Goal: Task Accomplishment & Management: Use online tool/utility

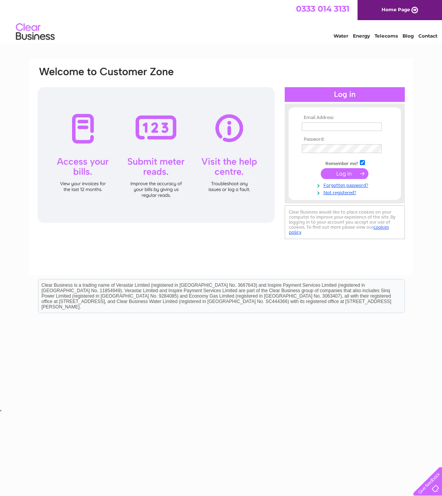
click at [314, 129] on input "text" at bounding box center [342, 126] width 80 height 9
type input "info@geetapatelsolicitors.co.uk"
click at [345, 175] on input "submit" at bounding box center [345, 174] width 48 height 11
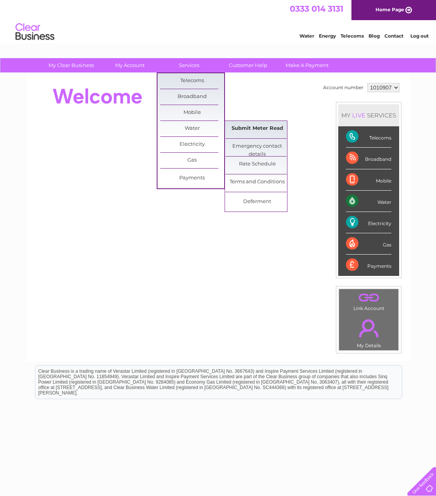
click at [229, 122] on link "Submit Meter Read" at bounding box center [257, 129] width 64 height 16
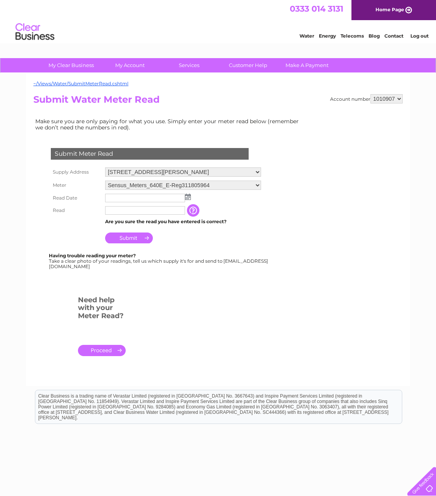
click at [186, 198] on img at bounding box center [188, 197] width 6 height 6
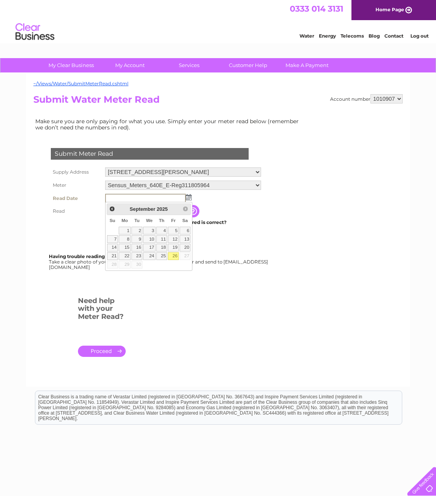
click at [174, 256] on link "26" at bounding box center [173, 256] width 11 height 8
type input "2025/09/26"
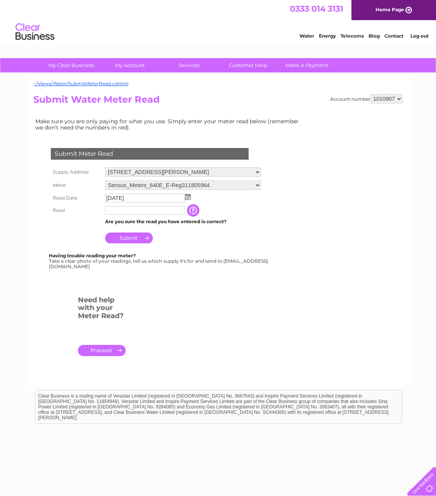
click at [167, 212] on input "text" at bounding box center [145, 210] width 80 height 9
type input "1"
click at [135, 236] on input "Submit" at bounding box center [129, 238] width 48 height 11
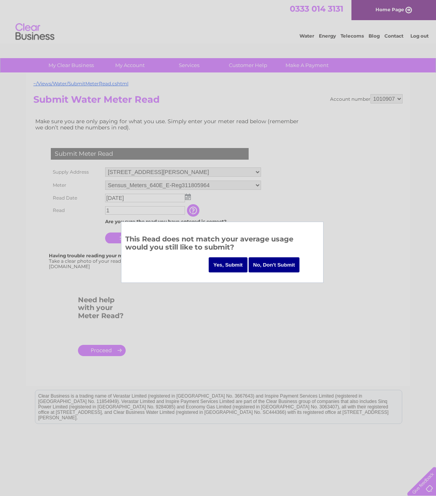
click at [232, 265] on input "Yes, Submit" at bounding box center [228, 264] width 39 height 15
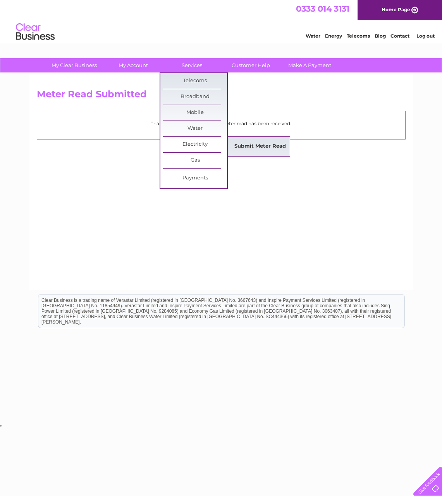
click at [254, 147] on link "Submit Meter Read" at bounding box center [260, 147] width 64 height 16
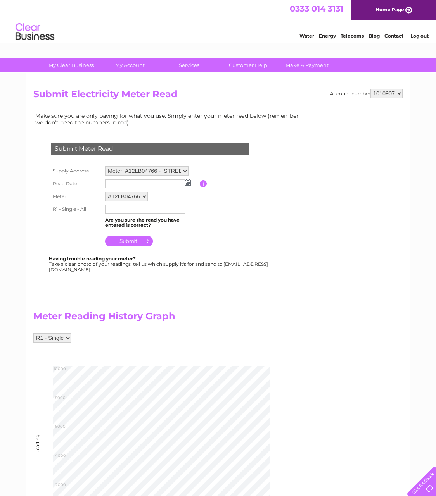
click at [188, 182] on img at bounding box center [188, 182] width 6 height 6
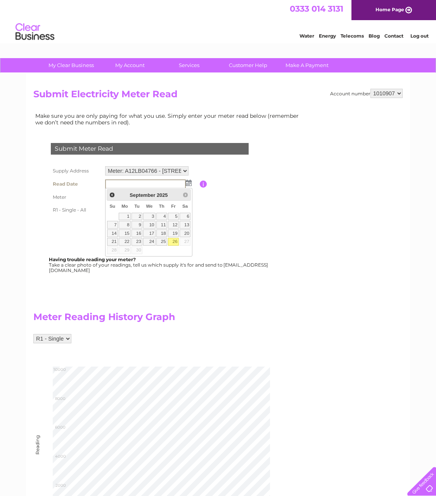
click at [173, 242] on link "26" at bounding box center [173, 242] width 11 height 8
type input "[DATE]"
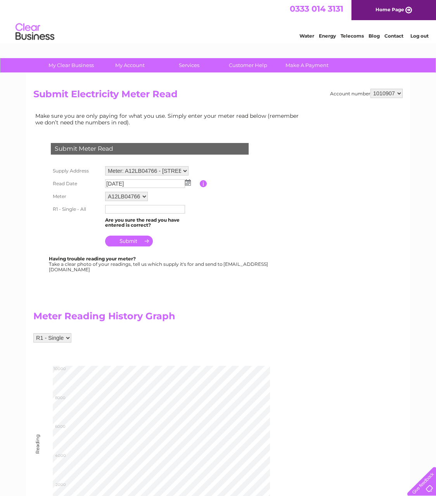
click at [166, 206] on input "text" at bounding box center [145, 209] width 80 height 9
type input "8882"
click at [122, 243] on input "submit" at bounding box center [129, 241] width 48 height 11
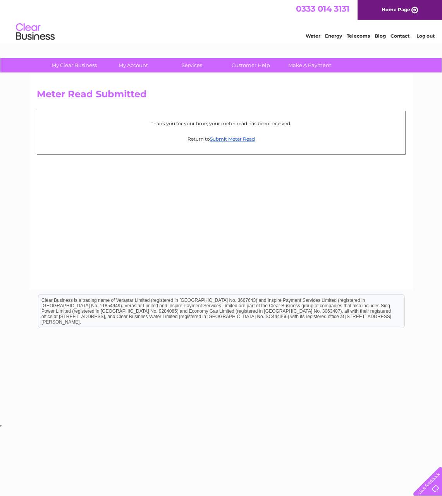
click at [431, 35] on link "Log out" at bounding box center [426, 36] width 18 height 6
